Goal: Contribute content: Add original content to the website for others to see

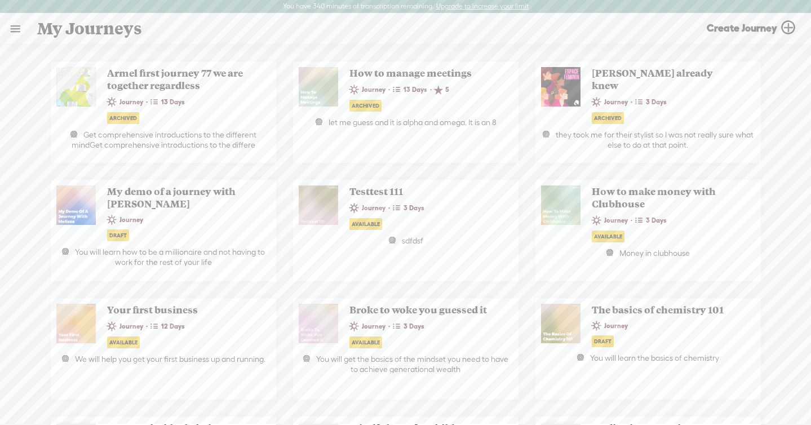
click at [21, 29] on link at bounding box center [15, 28] width 29 height 29
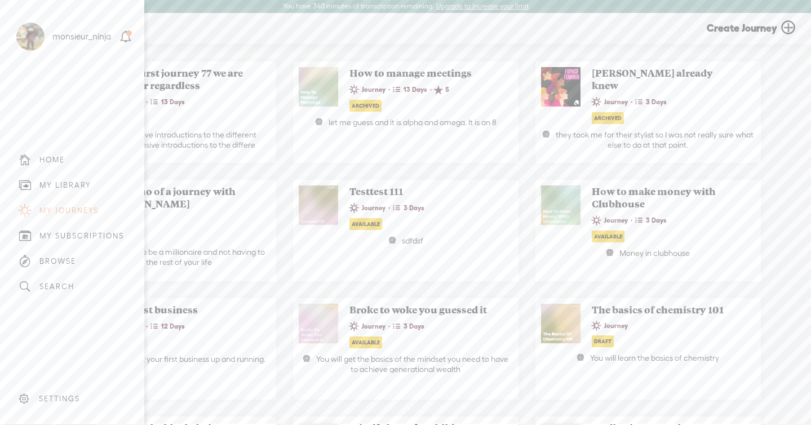
click at [58, 181] on div "MY LIBRARY" at bounding box center [65, 185] width 52 height 10
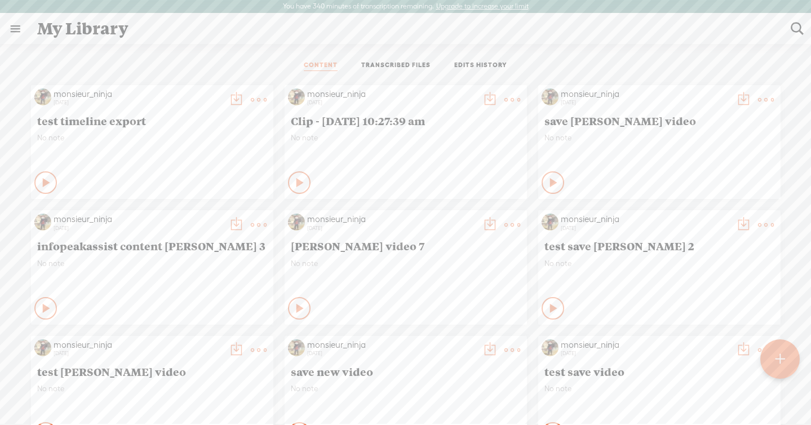
click at [412, 66] on link "TRANSCRIBED FILES" at bounding box center [395, 66] width 69 height 10
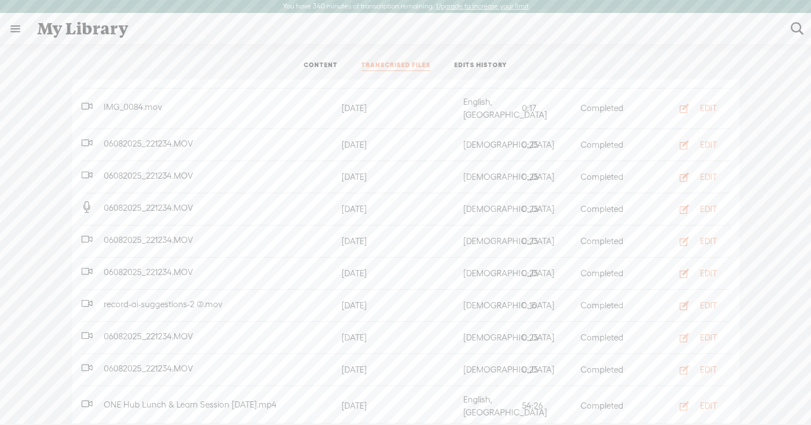
scroll to position [444, 0]
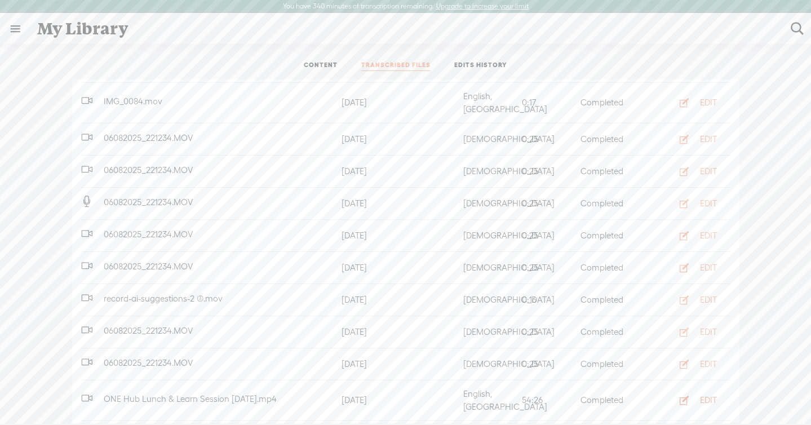
click at [700, 394] on div "EDIT" at bounding box center [708, 399] width 17 height 11
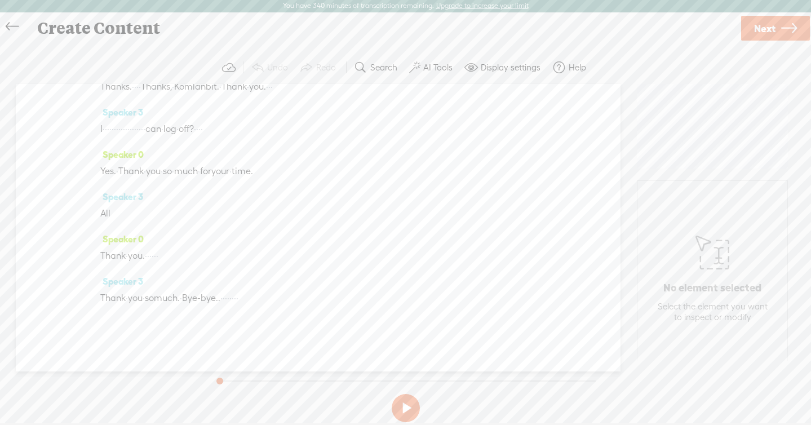
scroll to position [3620, 0]
drag, startPoint x: 254, startPoint y: 158, endPoint x: 317, endPoint y: 193, distance: 72.4
drag, startPoint x: 237, startPoint y: 229, endPoint x: 267, endPoint y: 243, distance: 33.0
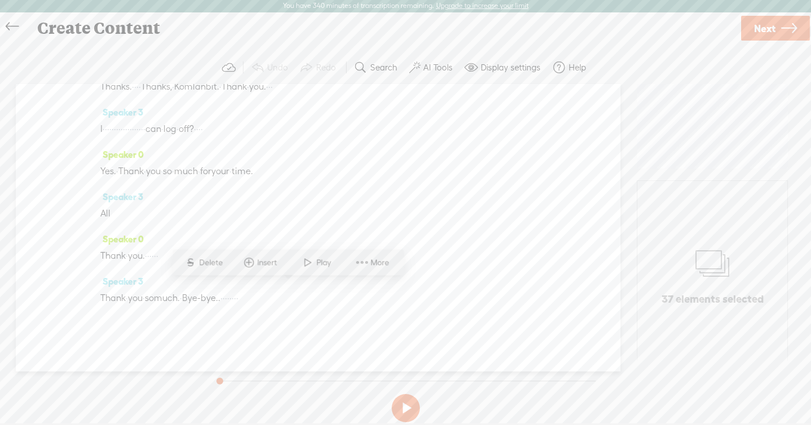
scroll to position [3631, 0]
drag, startPoint x: 239, startPoint y: 166, endPoint x: 316, endPoint y: 184, distance: 78.6
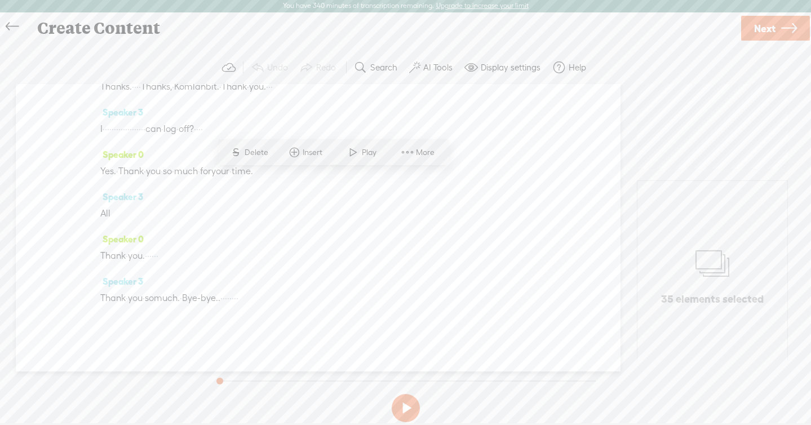
click at [434, 70] on label "AI Tools" at bounding box center [437, 67] width 29 height 11
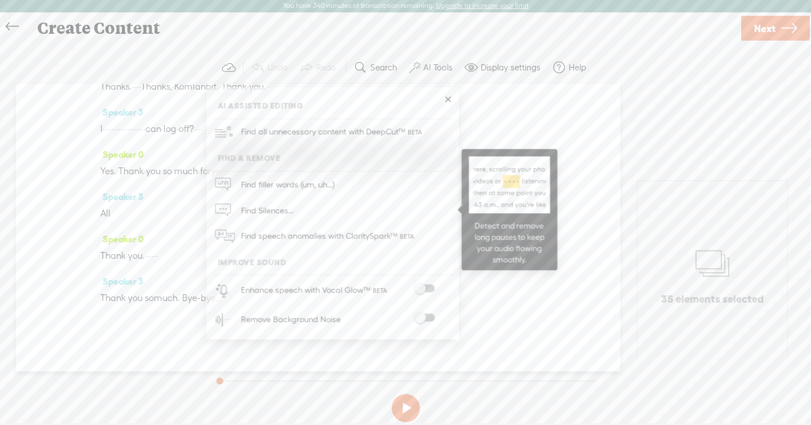
click at [384, 204] on link "Find Silences..." at bounding box center [332, 210] width 241 height 26
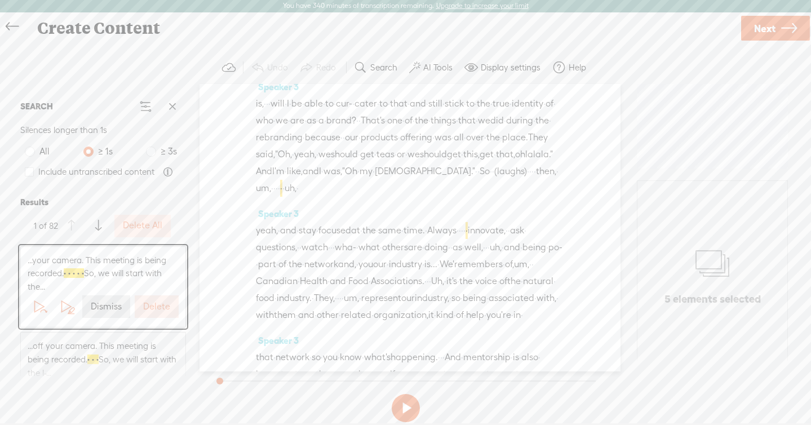
scroll to position [953, 0]
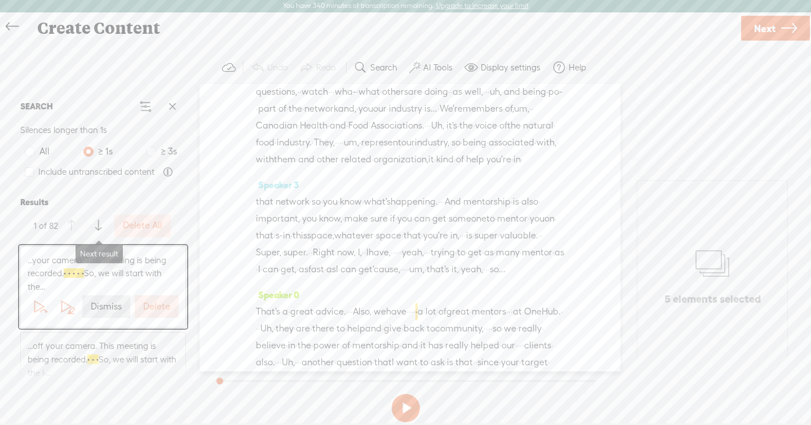
click at [95, 222] on button at bounding box center [98, 226] width 23 height 23
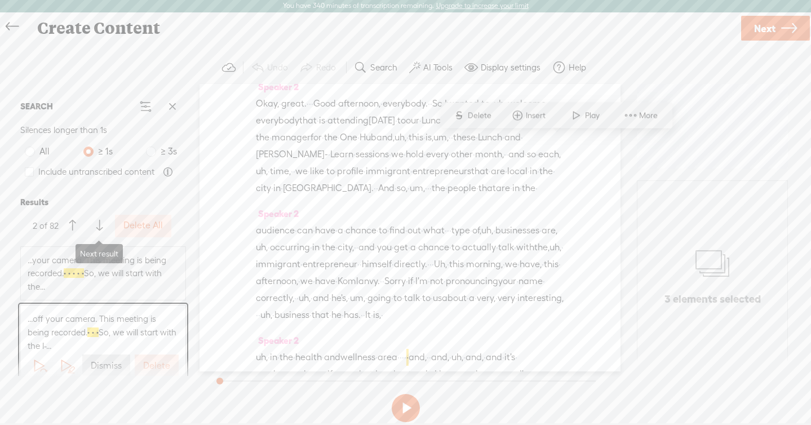
scroll to position [31, 0]
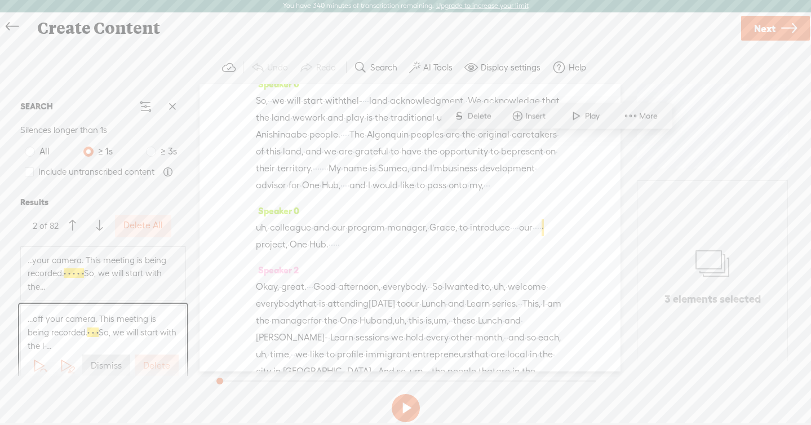
click at [437, 126] on span "unceded" at bounding box center [455, 117] width 37 height 17
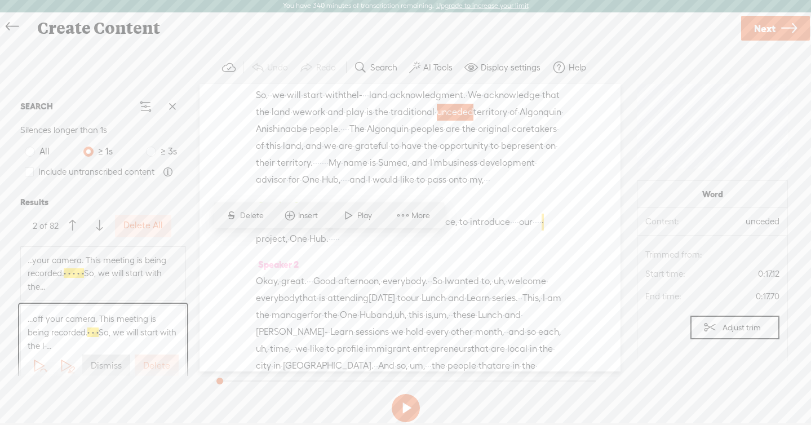
scroll to position [38, 0]
drag, startPoint x: 425, startPoint y: 135, endPoint x: 517, endPoint y: 135, distance: 91.3
click at [517, 94] on div "This · meeting · is being · recorded. · · · · · · · · · · · · · · · · · · · · ·…" at bounding box center [410, 85] width 308 height 17
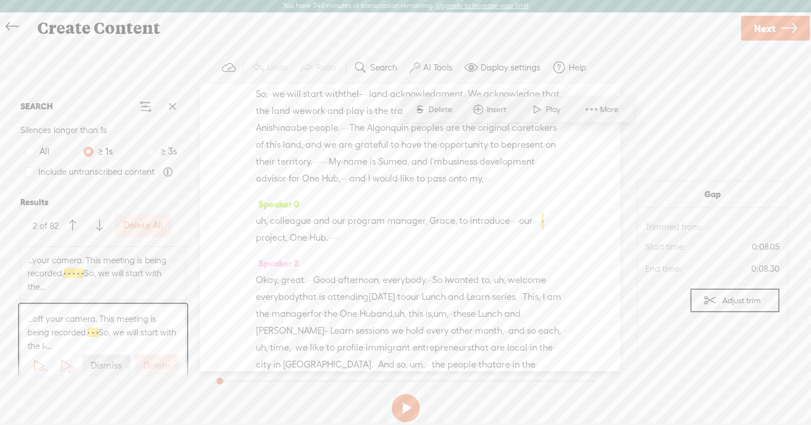
drag, startPoint x: 525, startPoint y: 137, endPoint x: 432, endPoint y: 135, distance: 93.0
click at [432, 94] on div "This · meeting · is being · recorded. · · · · · · · · · · · · · · · · · · · · ·…" at bounding box center [410, 85] width 308 height 17
click at [97, 222] on span at bounding box center [98, 226] width 6 height 20
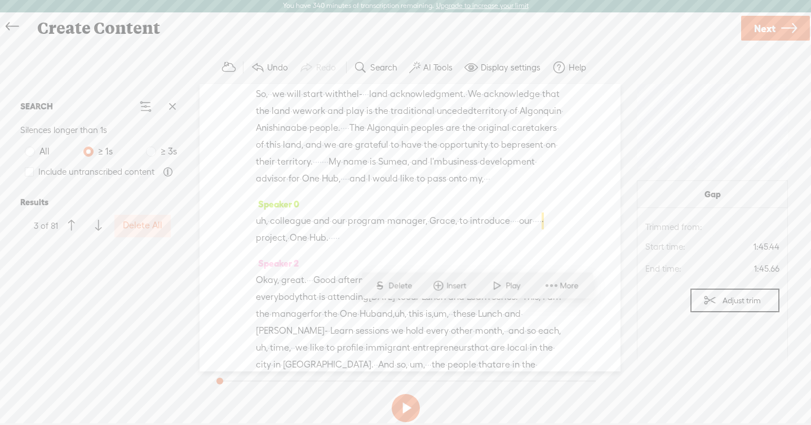
scroll to position [616, 0]
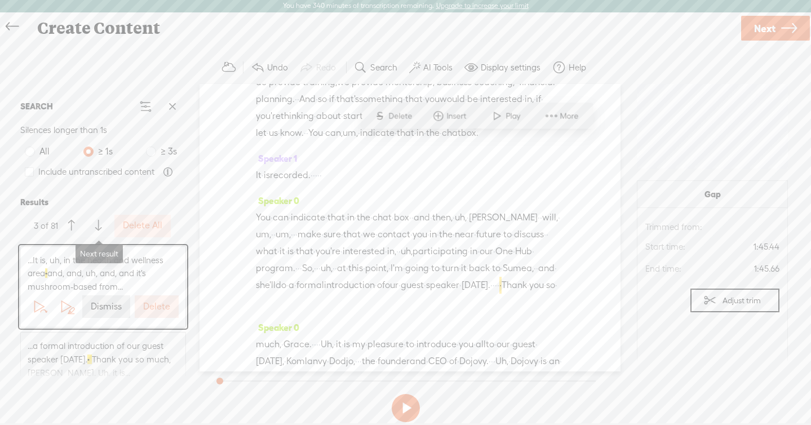
click at [101, 220] on span at bounding box center [98, 226] width 6 height 20
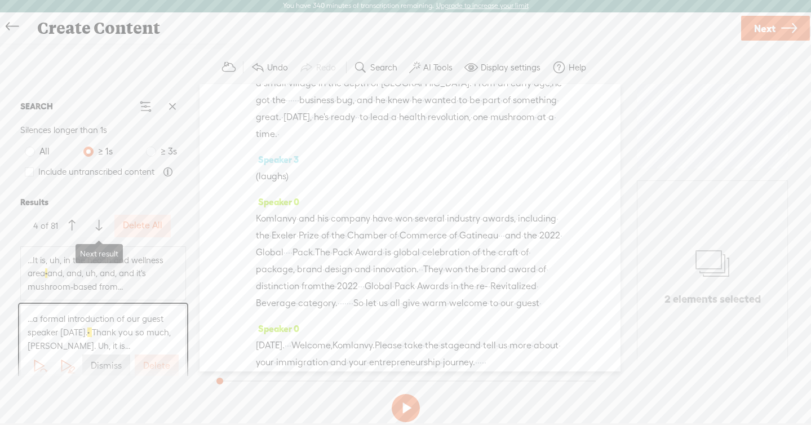
scroll to position [1048, 0]
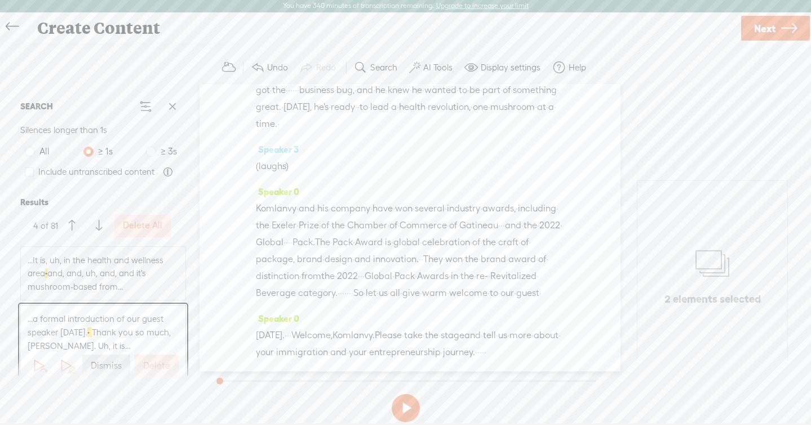
drag, startPoint x: 416, startPoint y: 139, endPoint x: 432, endPoint y: 140, distance: 15.3
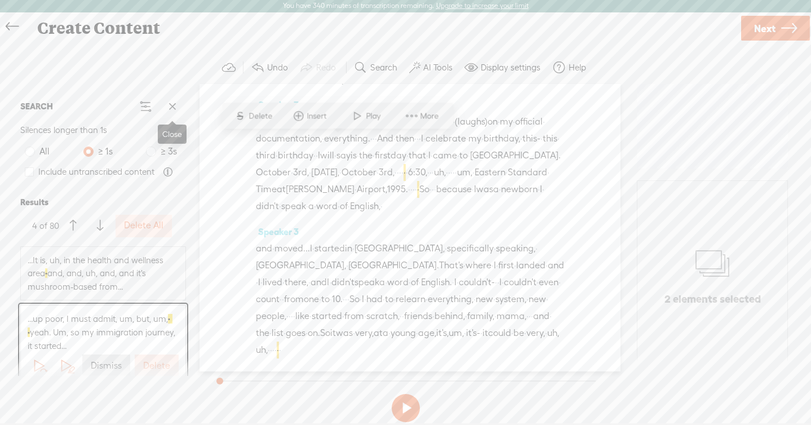
click at [174, 113] on span at bounding box center [172, 106] width 17 height 17
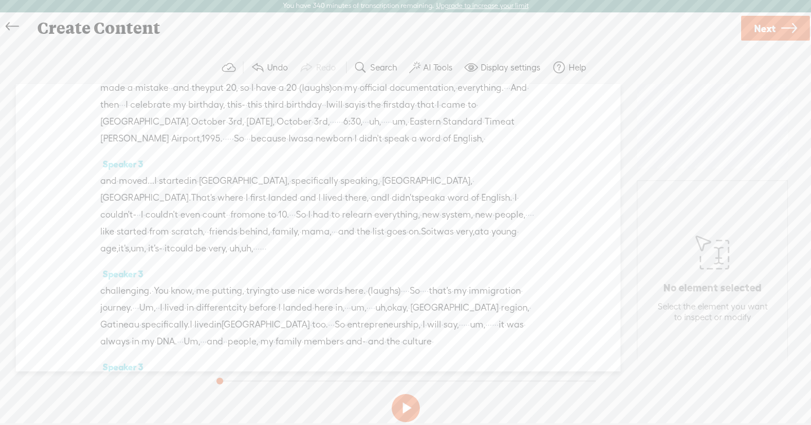
click at [436, 66] on label "AI Tools" at bounding box center [437, 67] width 29 height 11
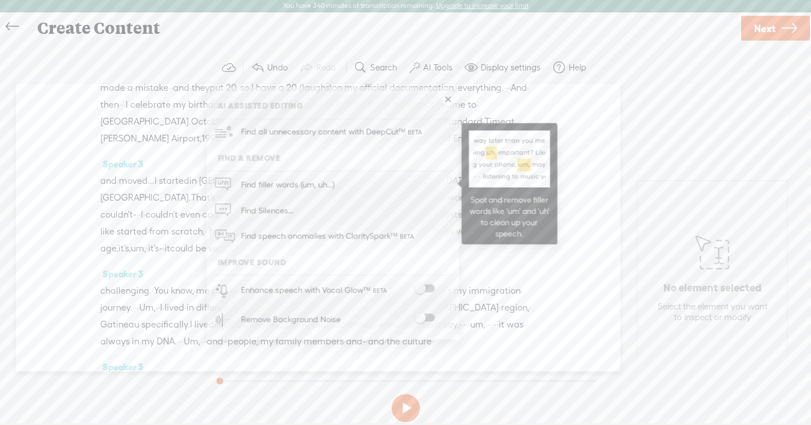
click at [348, 178] on link "Find filler words (um, uh...)" at bounding box center [332, 184] width 241 height 26
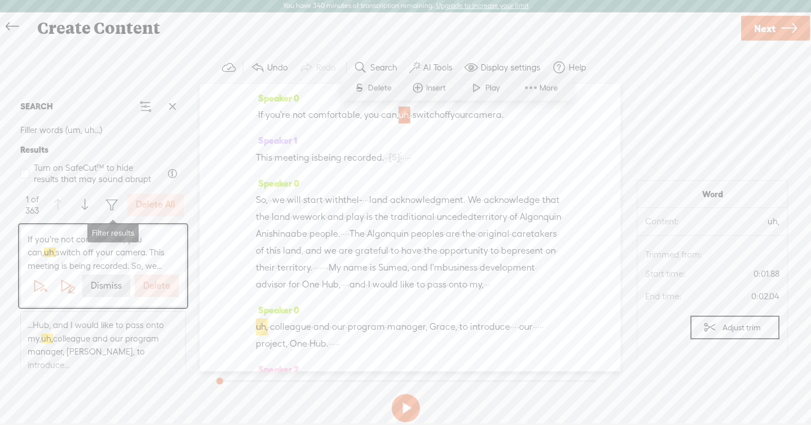
click at [85, 206] on span at bounding box center [85, 205] width 6 height 20
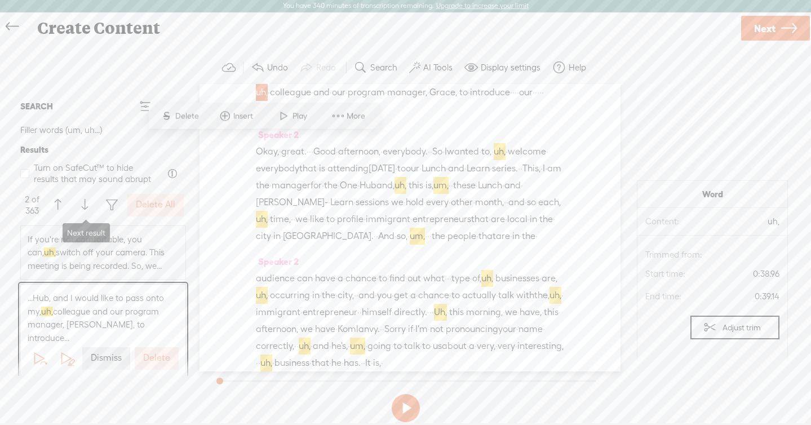
click at [85, 206] on span at bounding box center [85, 205] width 6 height 20
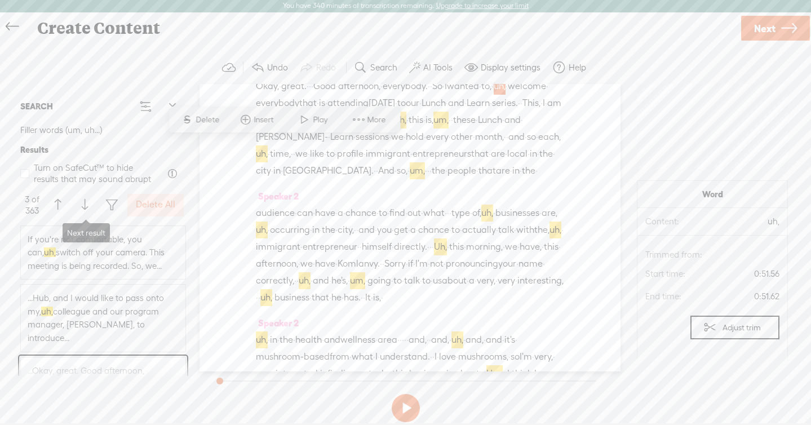
scroll to position [311, 0]
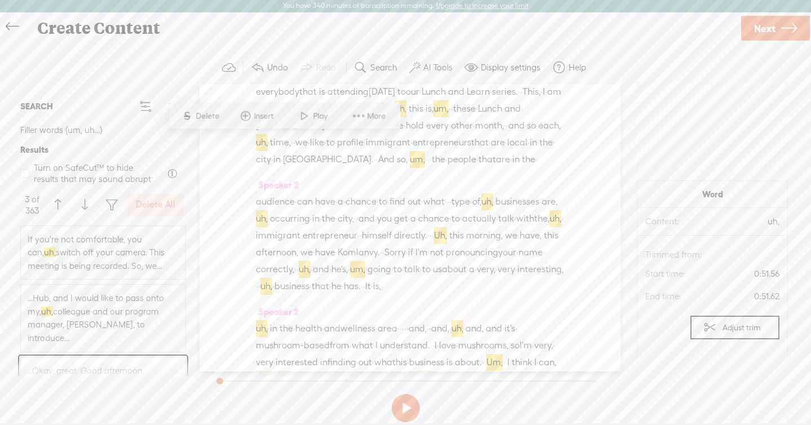
click at [448, 100] on span "and" at bounding box center [456, 91] width 16 height 17
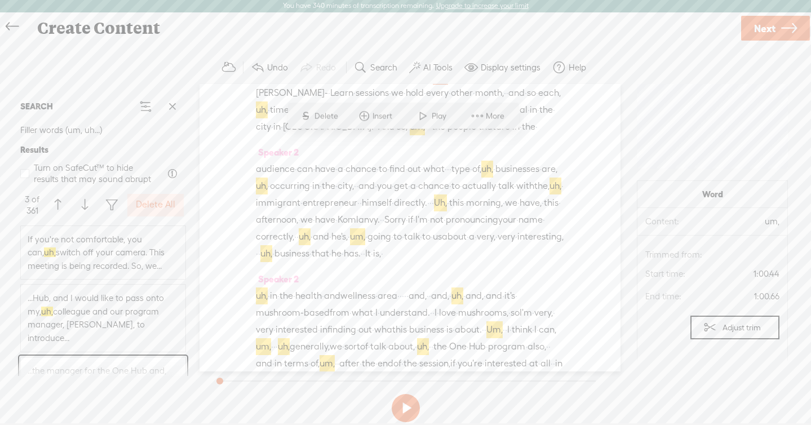
click at [148, 208] on label "Delete All" at bounding box center [155, 205] width 39 height 12
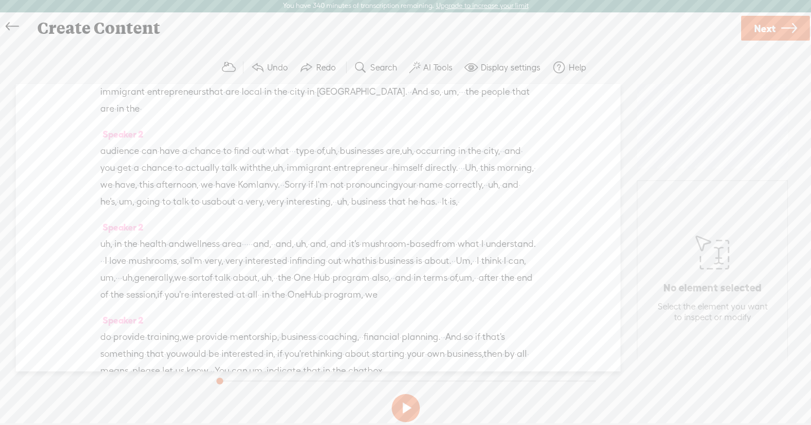
click at [431, 65] on label "AI Tools" at bounding box center [437, 67] width 29 height 11
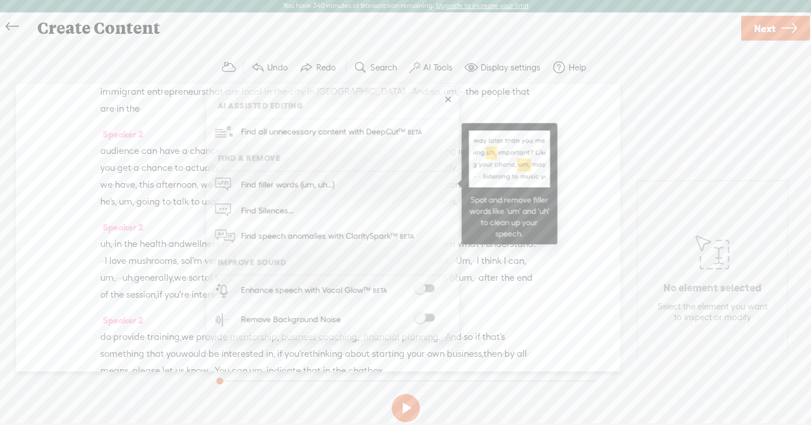
click at [347, 185] on link "Find filler words (um, uh...)" at bounding box center [332, 184] width 241 height 26
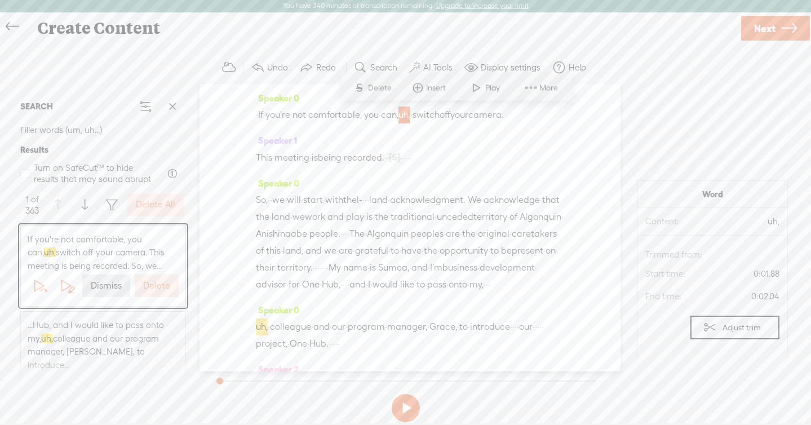
scroll to position [0, 0]
click at [494, 66] on label "Display settings" at bounding box center [511, 67] width 60 height 11
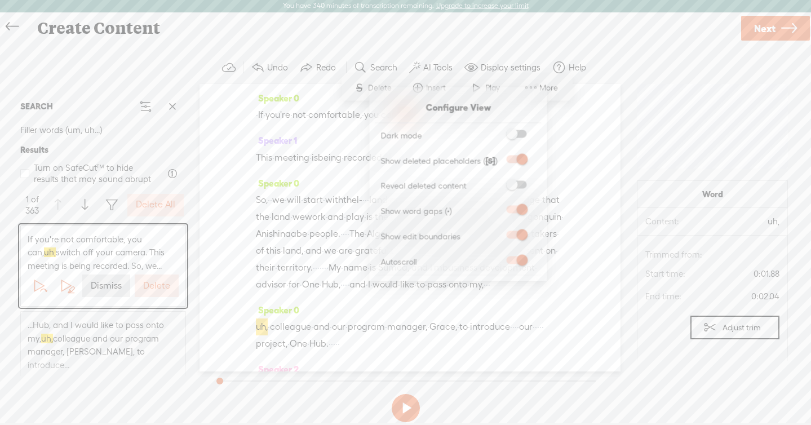
click at [517, 188] on label at bounding box center [517, 184] width 38 height 8
click at [498, 180] on input "checkbox" at bounding box center [498, 180] width 0 height 0
click at [436, 26] on div "Create Content" at bounding box center [384, 28] width 710 height 29
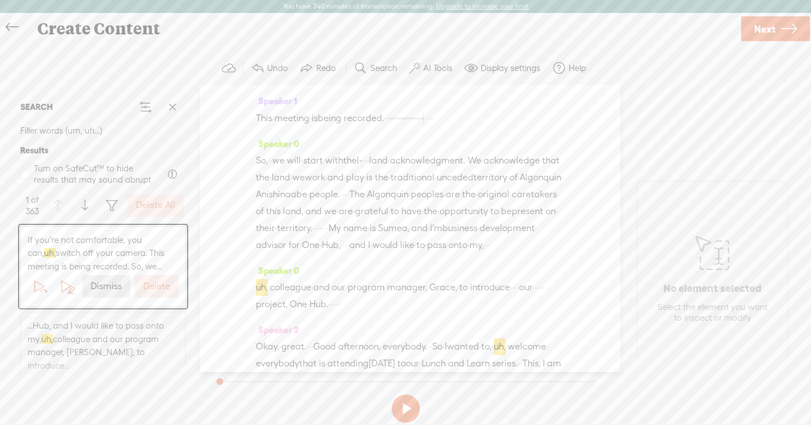
scroll to position [41, 0]
click at [82, 201] on span at bounding box center [85, 206] width 6 height 20
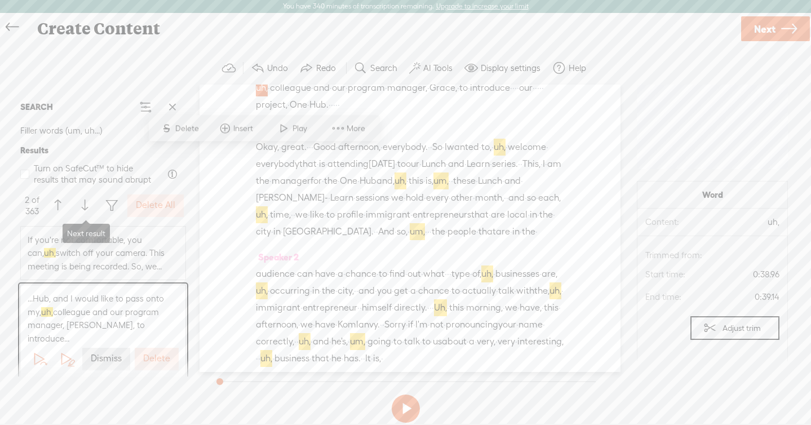
scroll to position [251, 0]
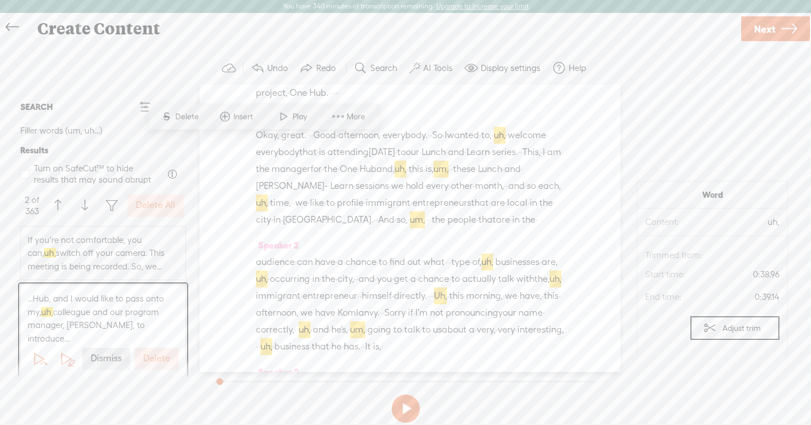
click at [154, 353] on label "Delete" at bounding box center [156, 359] width 27 height 12
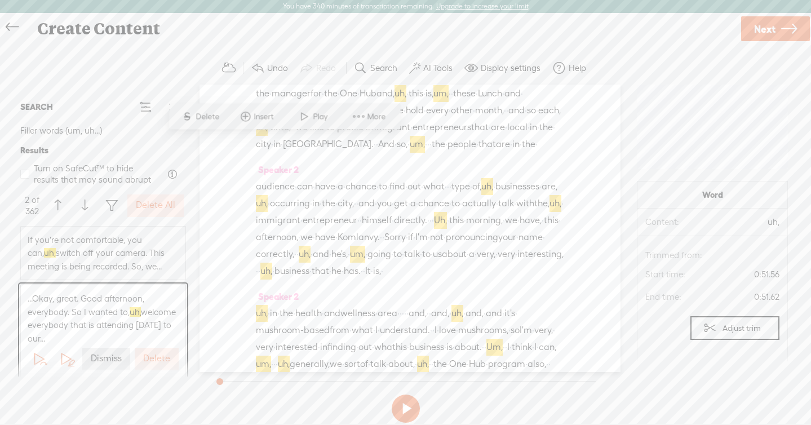
click at [160, 357] on label "Delete" at bounding box center [156, 359] width 27 height 12
click at [150, 206] on label "Delete All" at bounding box center [155, 205] width 39 height 12
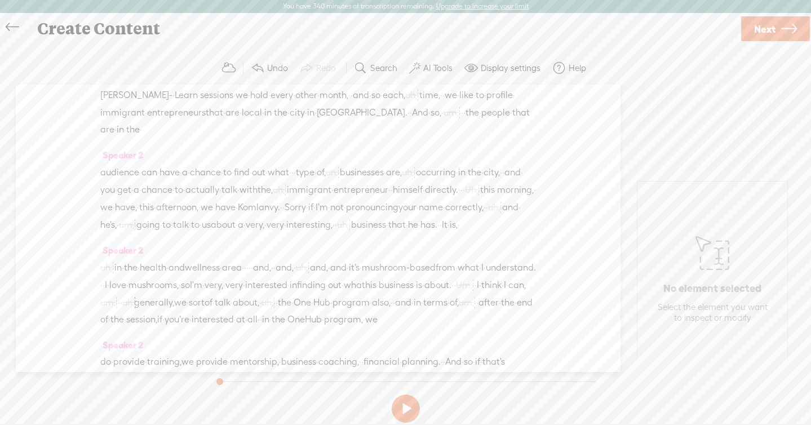
scroll to position [361, 0]
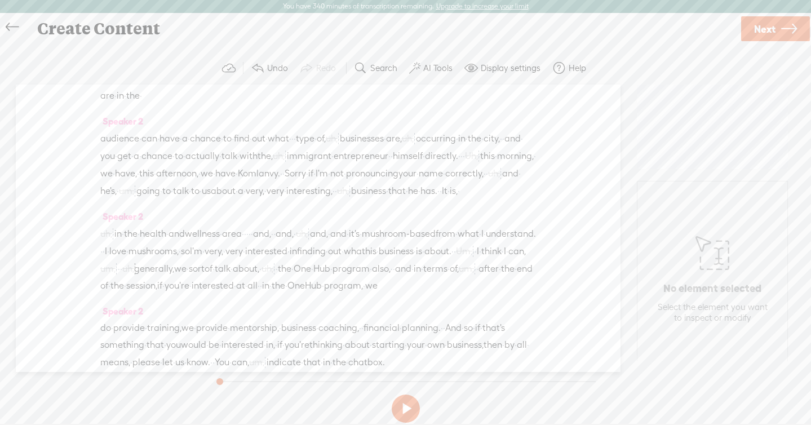
click at [124, 104] on span "in" at bounding box center [120, 95] width 7 height 17
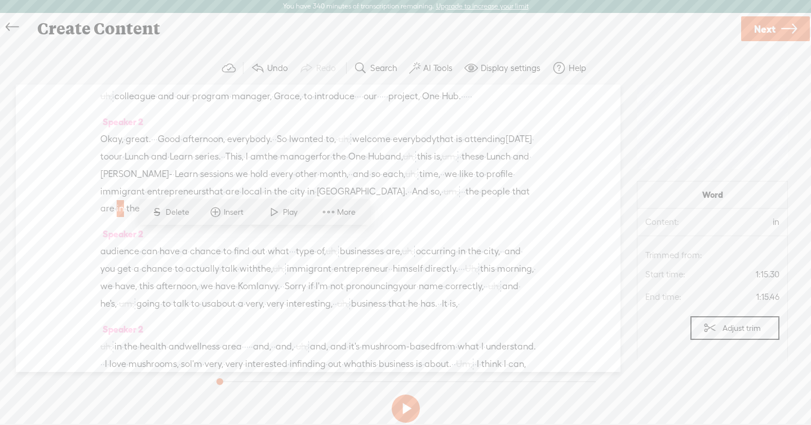
scroll to position [231, 0]
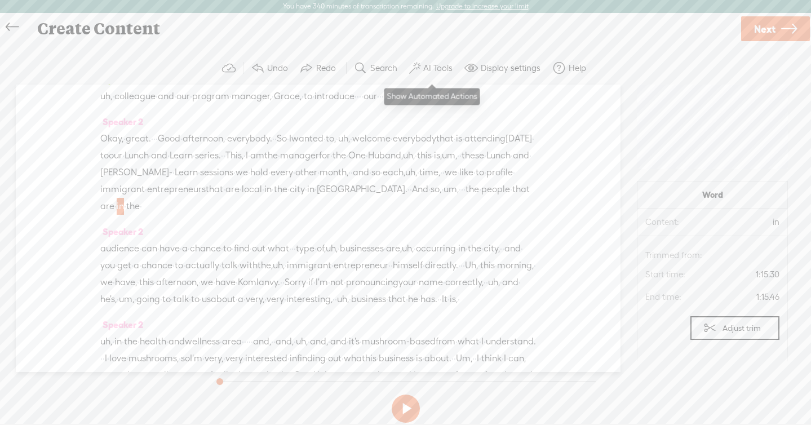
click at [423, 65] on label "AI Tools" at bounding box center [437, 68] width 29 height 11
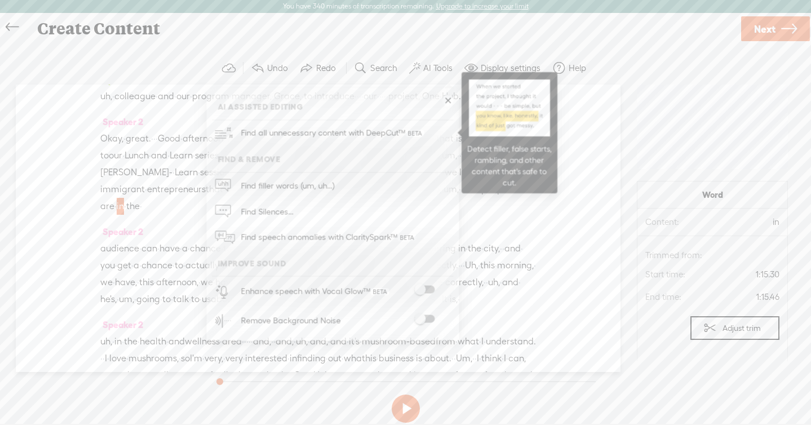
click at [372, 135] on span "Find all unnecessary content with DeepCut™" at bounding box center [332, 133] width 191 height 26
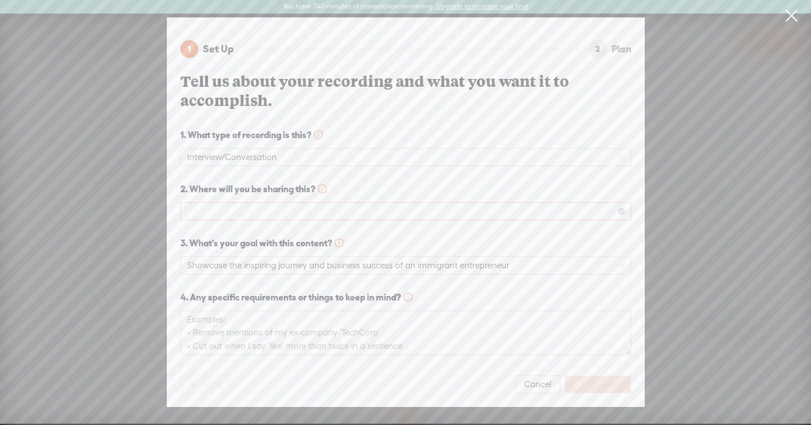
click at [362, 213] on span at bounding box center [405, 211] width 437 height 17
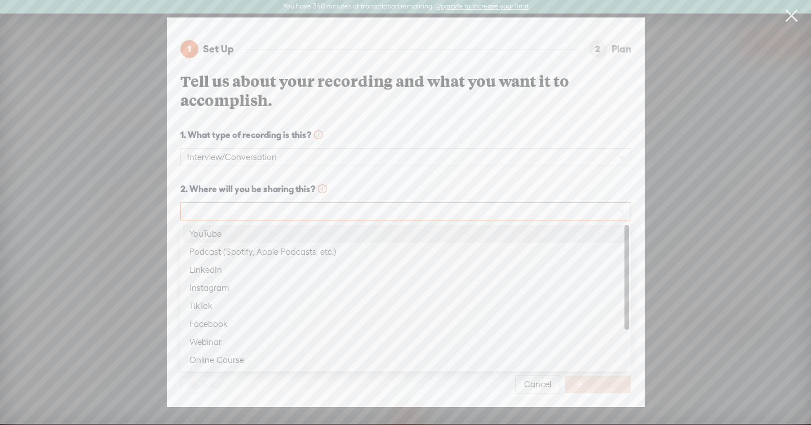
click at [340, 232] on div "YouTube" at bounding box center [405, 234] width 433 height 14
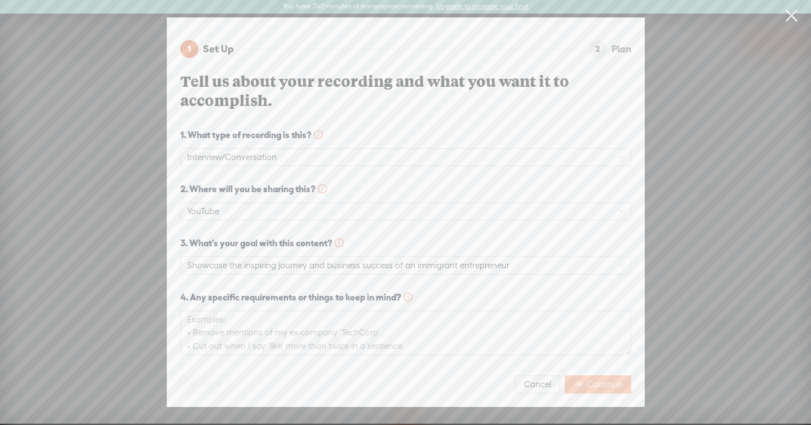
click at [583, 382] on button "Continue" at bounding box center [598, 384] width 66 height 18
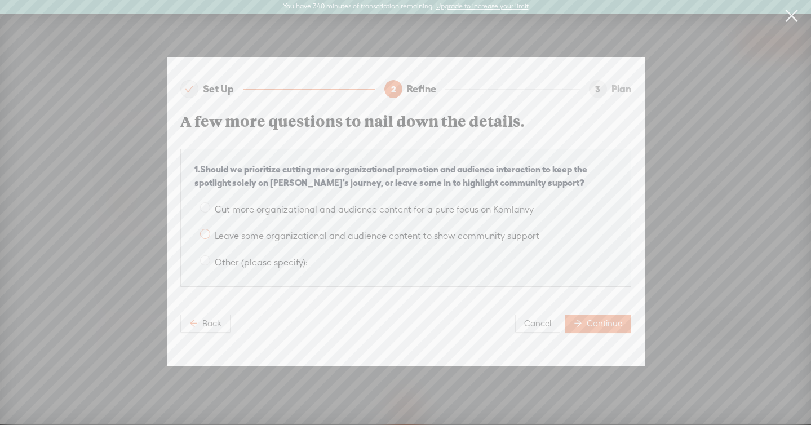
click at [210, 238] on span "Leave some organizational and audience content to show community support" at bounding box center [377, 235] width 334 height 11
click at [210, 238] on input "Leave some organizational and audience content to show community support" at bounding box center [205, 234] width 10 height 10
radio input "true"
click at [596, 323] on span "Continue" at bounding box center [605, 323] width 36 height 11
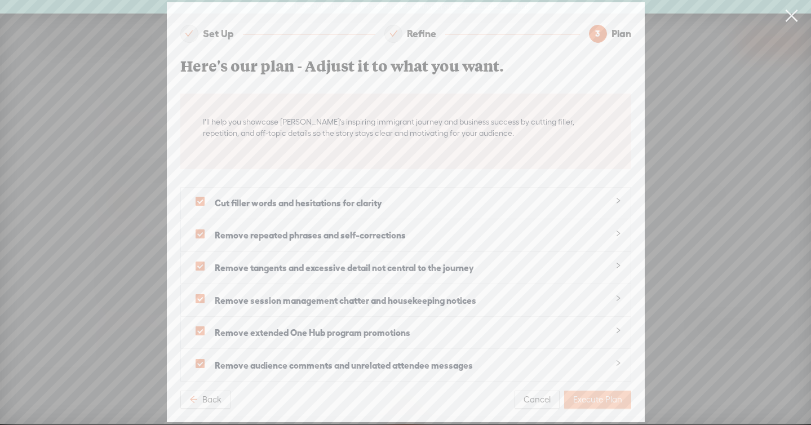
click at [591, 394] on span "Execute Plan" at bounding box center [597, 399] width 49 height 11
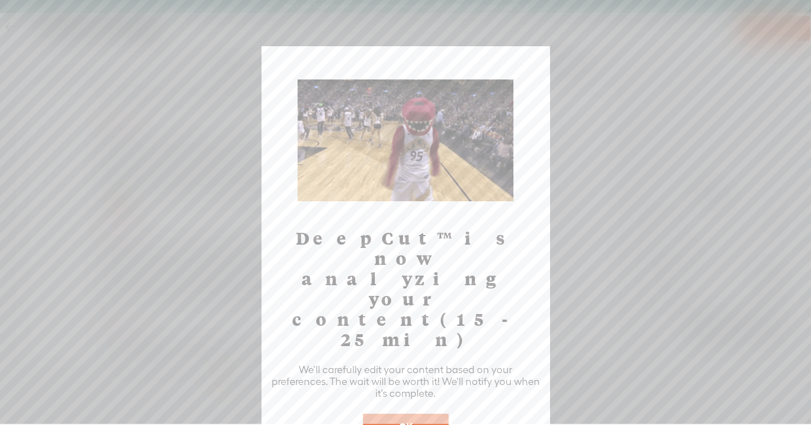
click at [431, 414] on button "OK" at bounding box center [406, 427] width 86 height 26
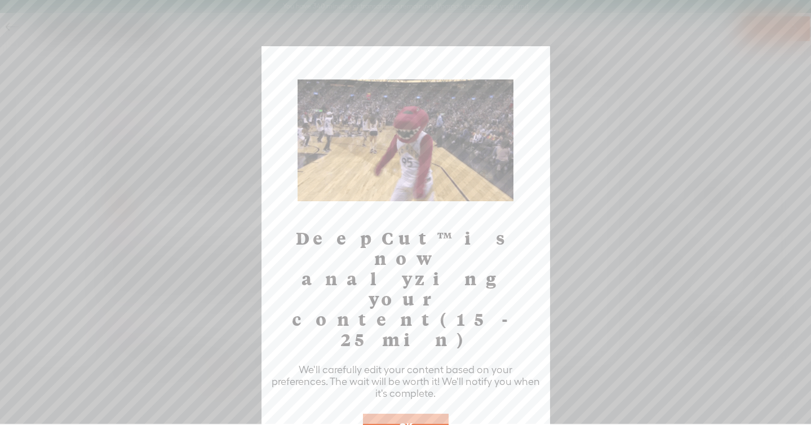
click at [431, 414] on button "OK" at bounding box center [406, 427] width 86 height 26
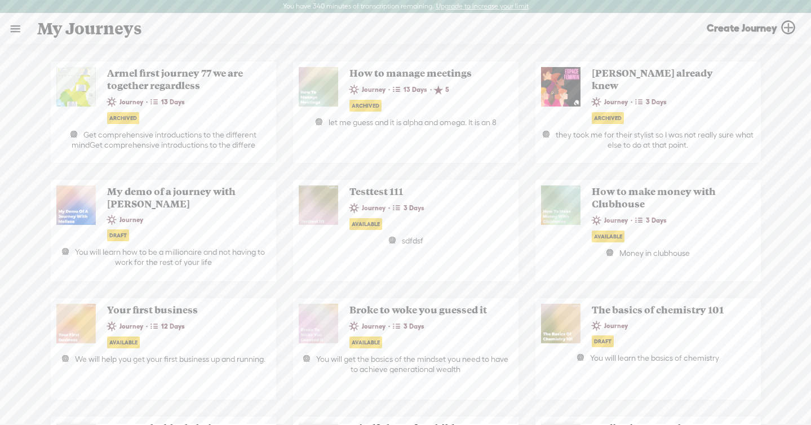
click at [24, 26] on link at bounding box center [15, 28] width 29 height 29
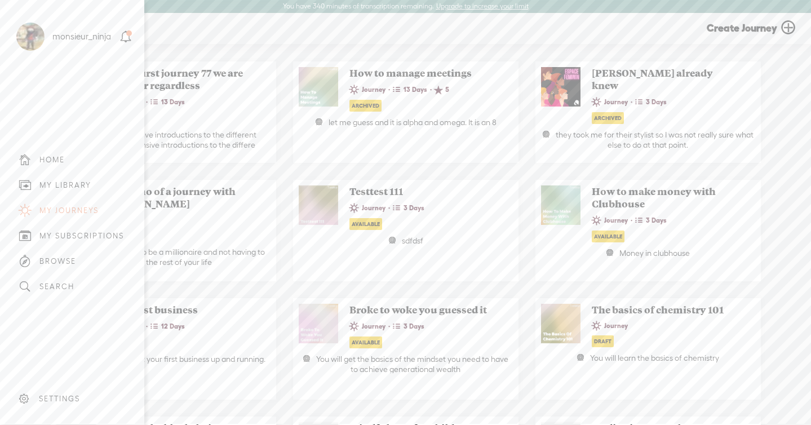
click at [86, 189] on div "MY LIBRARY" at bounding box center [65, 185] width 52 height 10
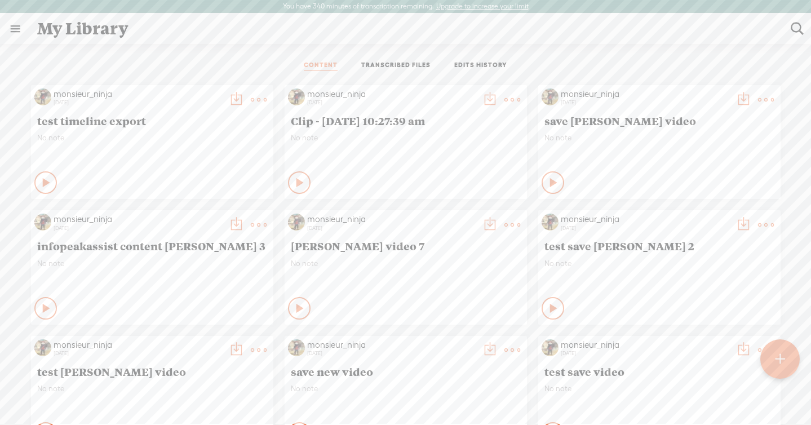
click at [406, 68] on link "TRANSCRIBED FILES" at bounding box center [395, 66] width 69 height 10
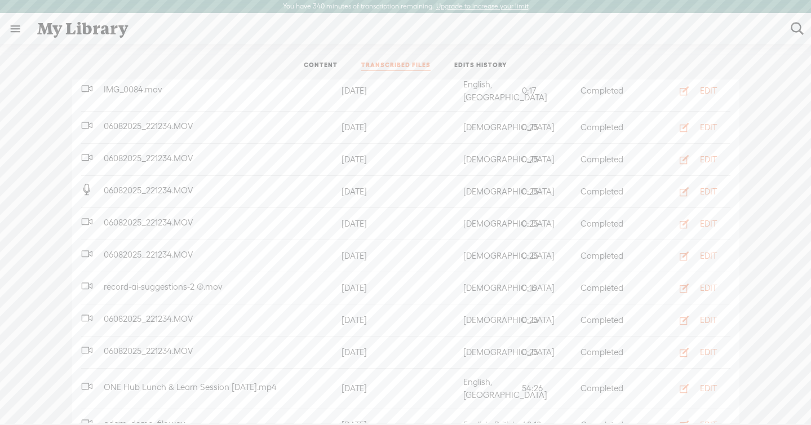
scroll to position [458, 0]
click at [706, 380] on div "EDIT" at bounding box center [708, 385] width 17 height 11
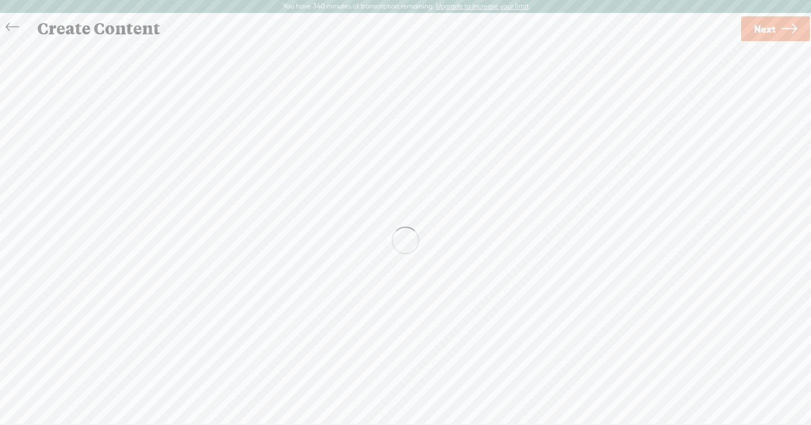
scroll to position [1, 0]
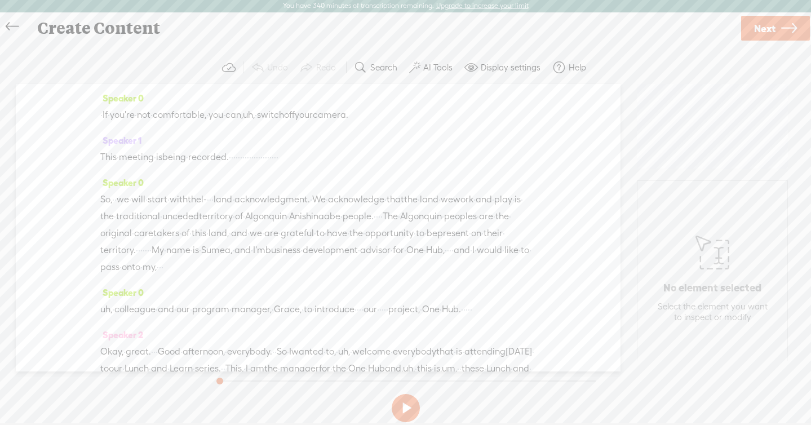
click at [428, 63] on label "AI Tools" at bounding box center [437, 67] width 29 height 11
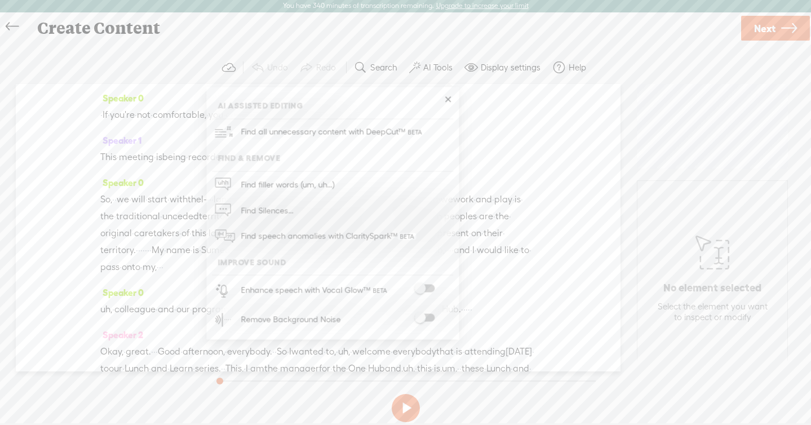
click at [392, 130] on span "Find all unnecessary content with DeepCut™" at bounding box center [332, 132] width 191 height 26
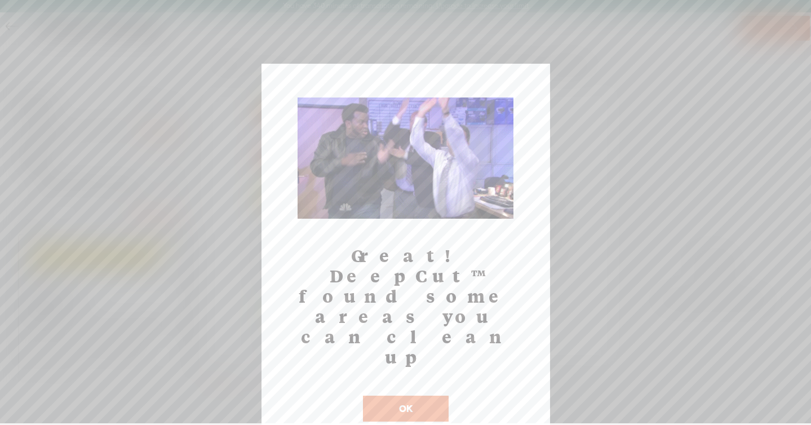
click at [432, 396] on button "OK" at bounding box center [406, 409] width 86 height 26
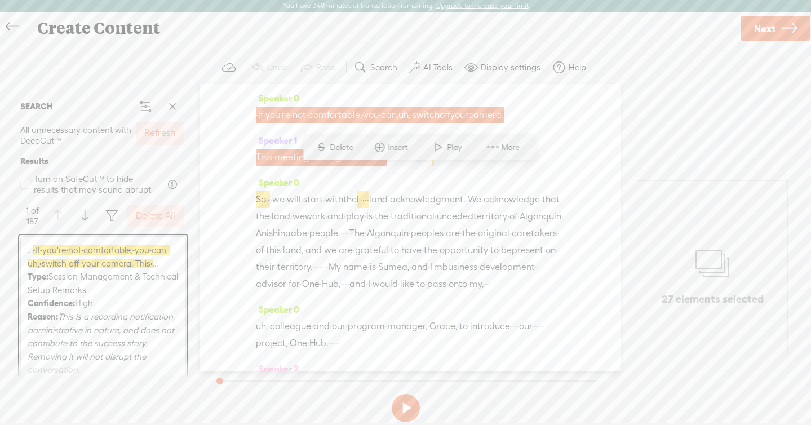
click at [394, 123] on div "· If · you're · not · comfortable, · you · can, uh, · switch off your camera." at bounding box center [410, 115] width 308 height 17
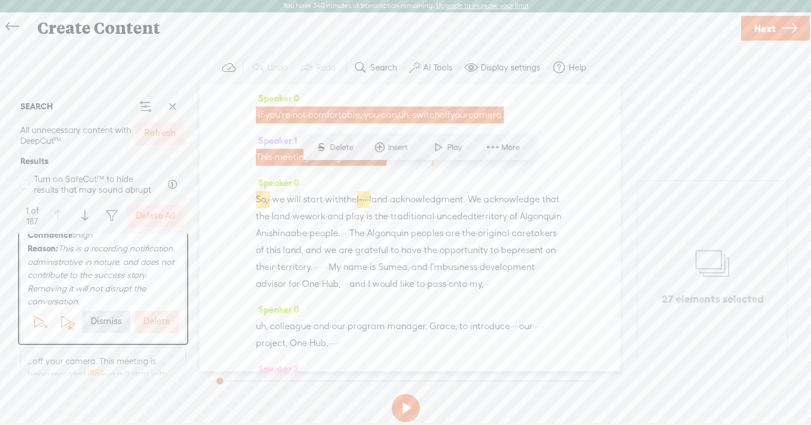
scroll to position [81, 0]
click at [159, 314] on label "Delete" at bounding box center [156, 309] width 27 height 12
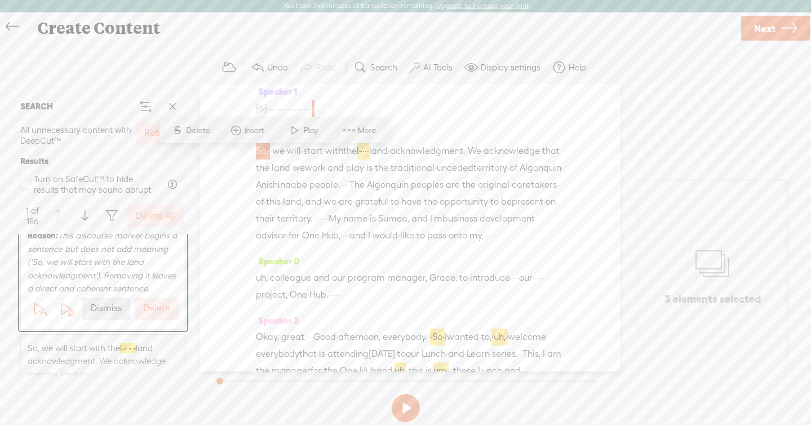
scroll to position [0, 0]
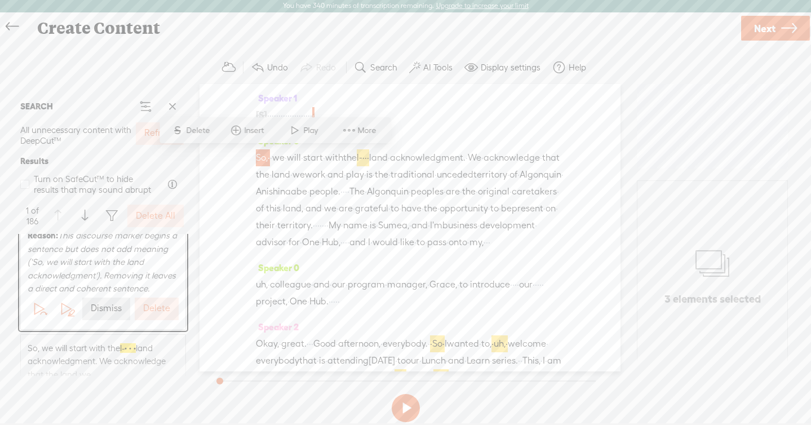
click at [152, 313] on label "Delete" at bounding box center [156, 309] width 27 height 12
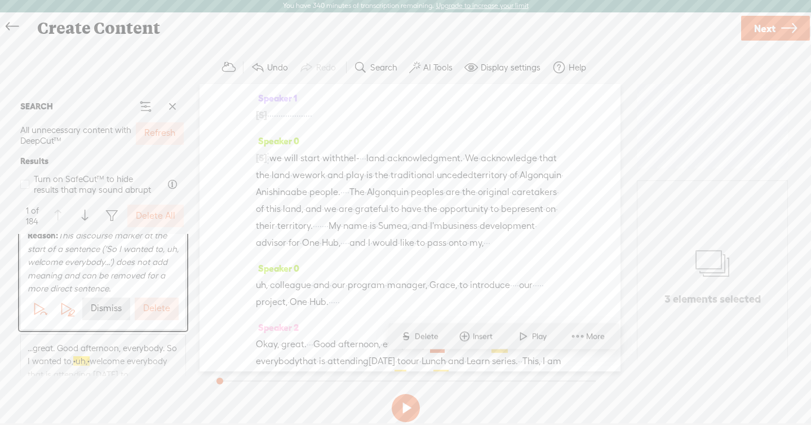
scroll to position [234, 0]
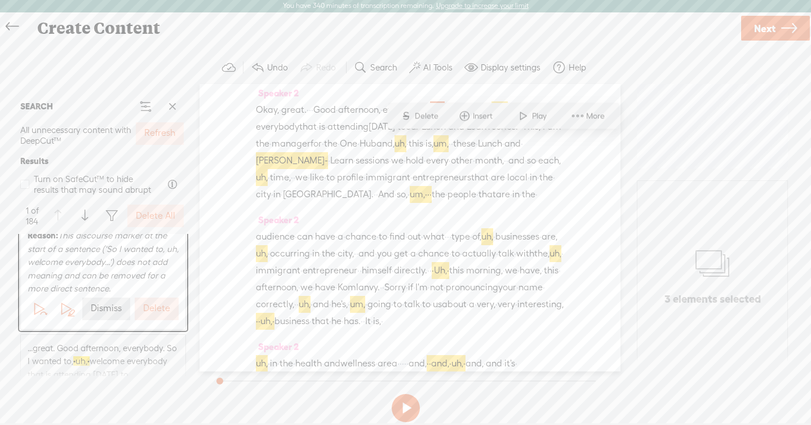
click at [162, 218] on label "Delete All" at bounding box center [155, 216] width 39 height 12
